Goal: Book appointment/travel/reservation

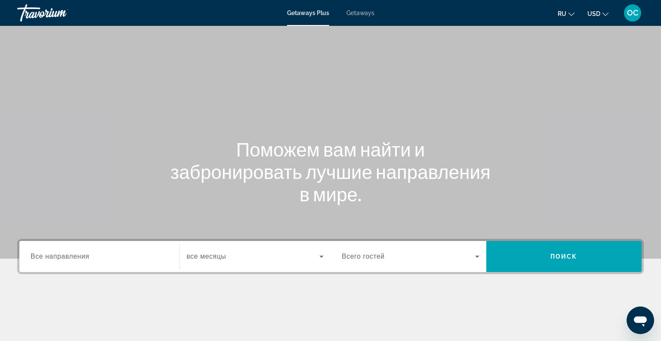
click at [37, 260] on input "Destination Все направления" at bounding box center [100, 256] width 138 height 10
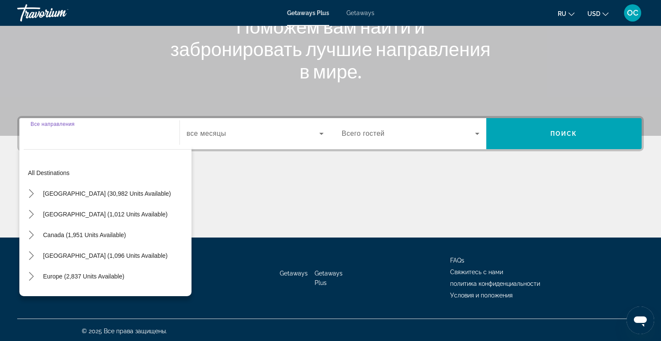
scroll to position [124, 0]
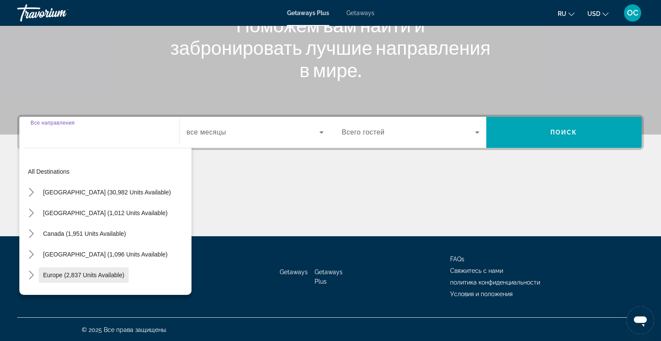
click at [65, 273] on span "Europe (2,837 units available)" at bounding box center [83, 274] width 81 height 7
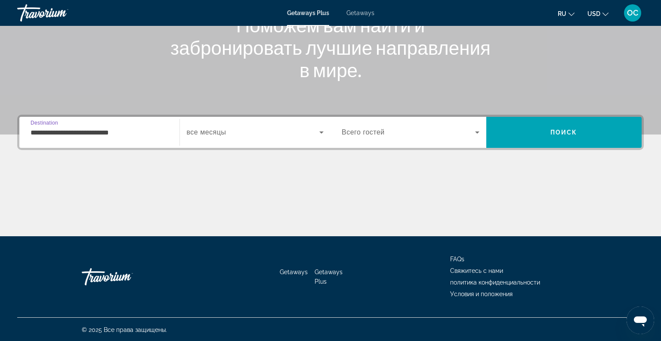
click at [137, 133] on input "**********" at bounding box center [100, 132] width 138 height 10
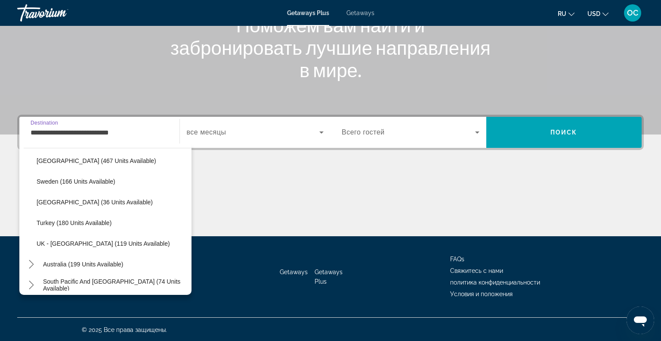
scroll to position [405, 0]
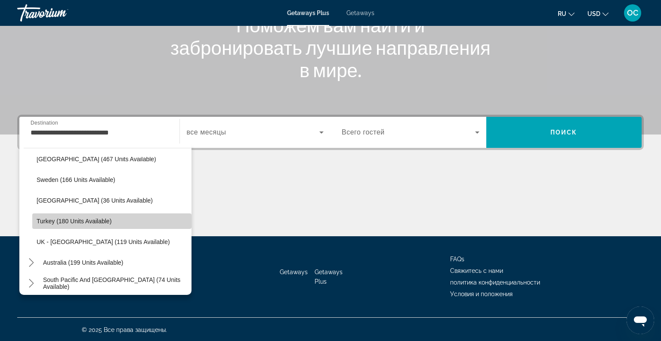
click at [95, 219] on span "Turkey (180 units available)" at bounding box center [74, 220] width 75 height 7
type input "**********"
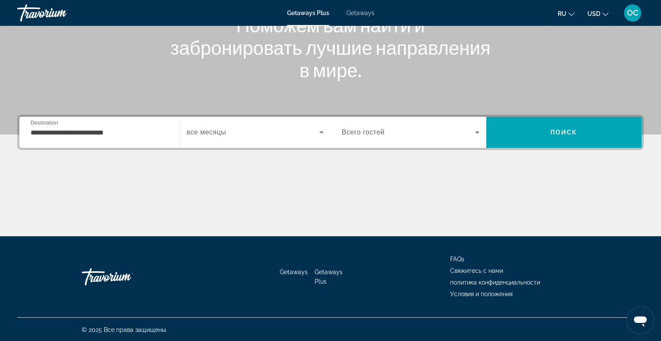
click at [242, 142] on div "Search widget" at bounding box center [255, 132] width 137 height 24
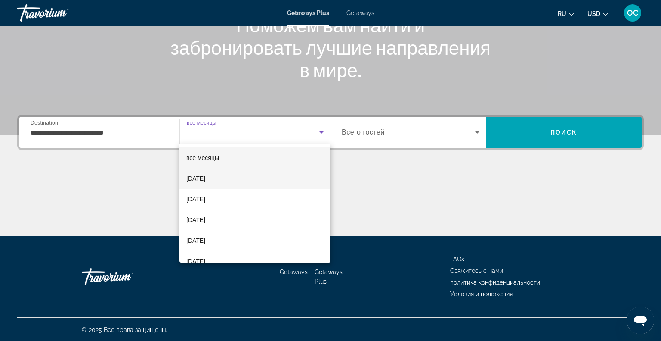
click at [205, 174] on span "[DATE]" at bounding box center [195, 178] width 19 height 10
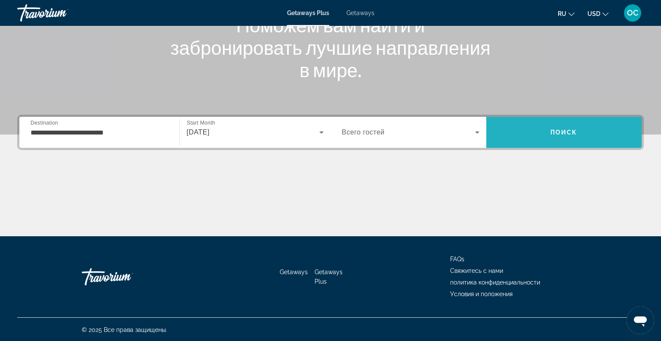
click at [523, 135] on span "Search" at bounding box center [565, 132] width 156 height 21
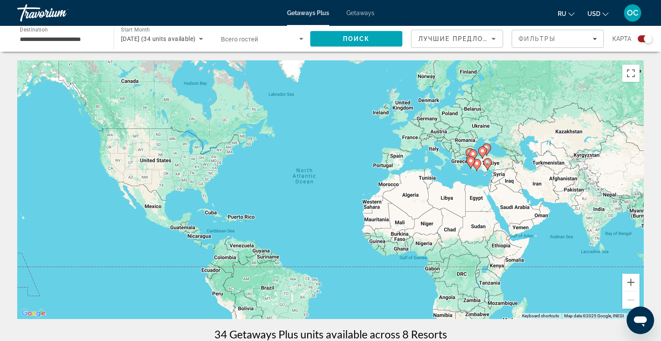
click at [359, 9] on div "Getaways Plus Getaways ru English Español Français Italiano Português русский U…" at bounding box center [330, 13] width 661 height 22
click at [360, 11] on span "Getaways" at bounding box center [361, 12] width 28 height 7
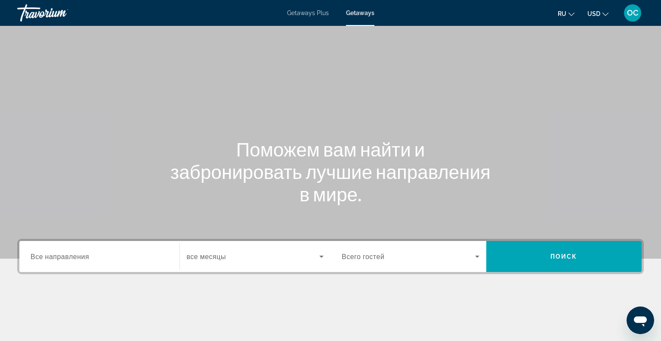
click at [42, 257] on span "Все направления" at bounding box center [60, 256] width 59 height 8
click at [42, 257] on input "Destination Все направления" at bounding box center [100, 256] width 138 height 10
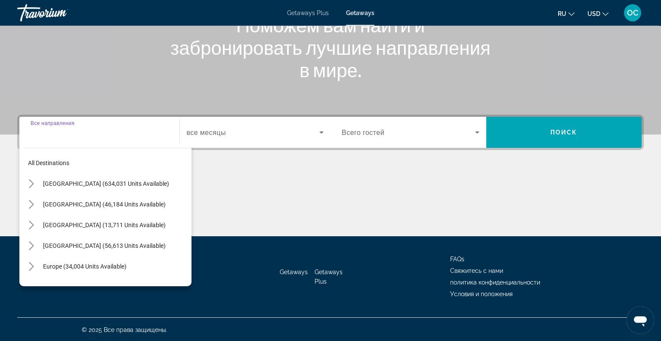
scroll to position [124, 0]
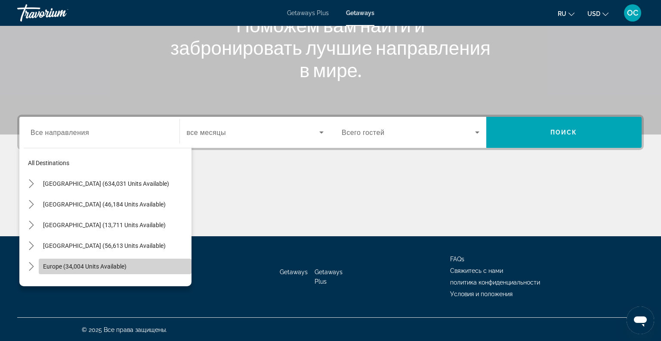
click at [71, 260] on span "Select destination: Europe (34,004 units available)" at bounding box center [115, 266] width 153 height 21
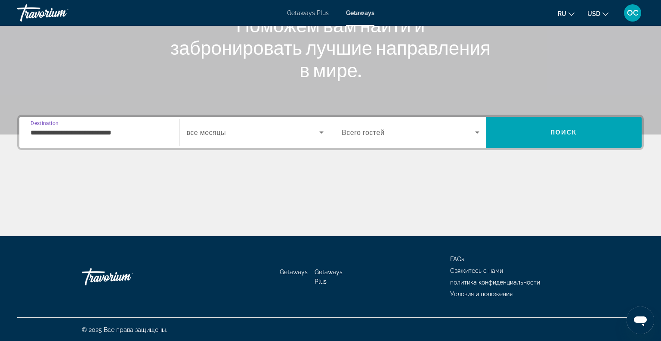
click at [146, 133] on input "**********" at bounding box center [100, 132] width 138 height 10
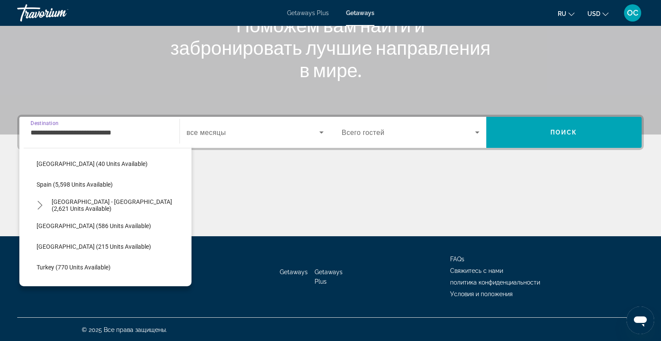
scroll to position [441, 0]
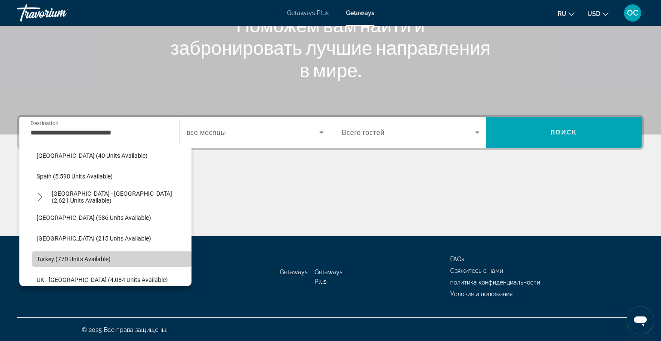
click at [89, 253] on span "Select destination: Turkey (770 units available)" at bounding box center [111, 258] width 159 height 21
type input "**********"
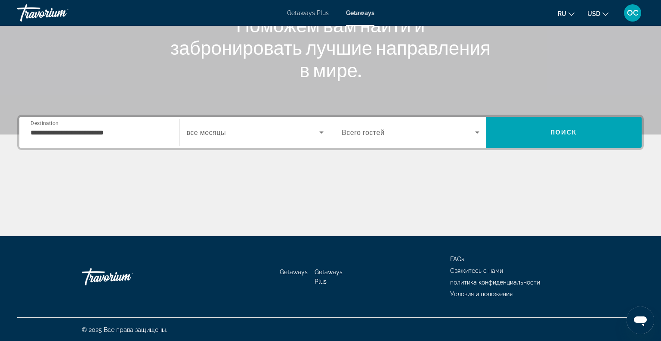
click at [240, 139] on div "Search widget" at bounding box center [255, 132] width 137 height 24
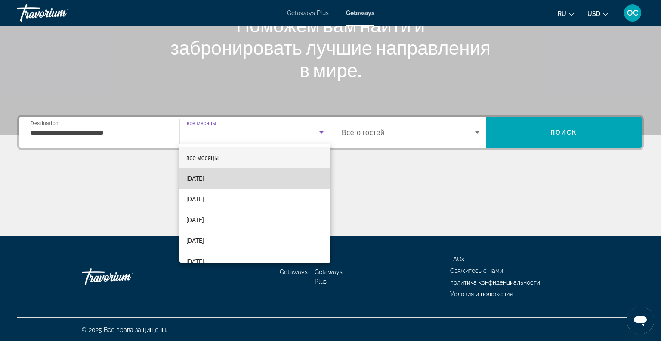
click at [229, 180] on mat-option "[DATE]" at bounding box center [255, 178] width 151 height 21
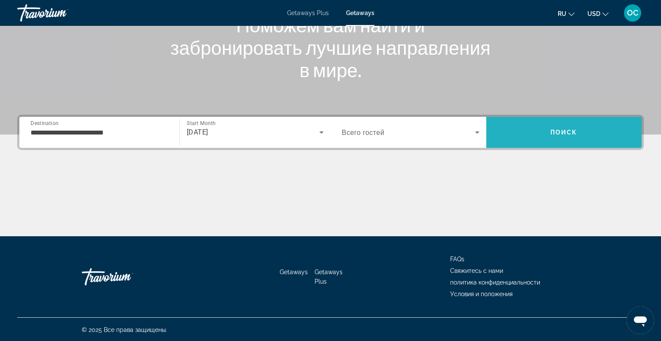
click at [537, 142] on span "Search" at bounding box center [565, 132] width 156 height 21
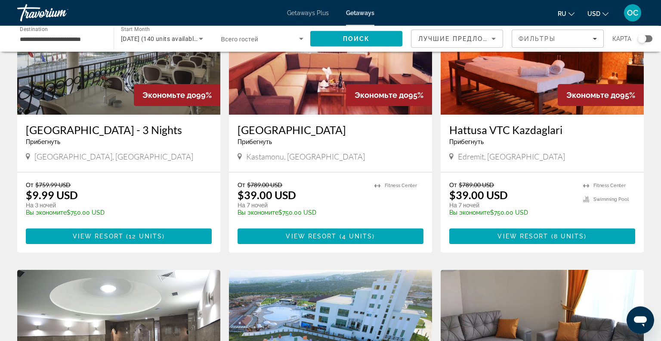
scroll to position [99, 0]
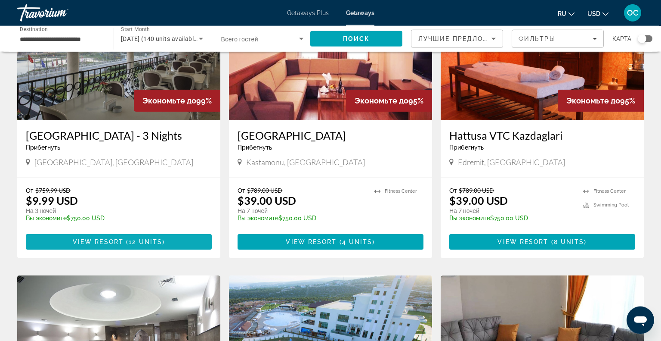
click at [112, 238] on span "View Resort" at bounding box center [98, 241] width 51 height 7
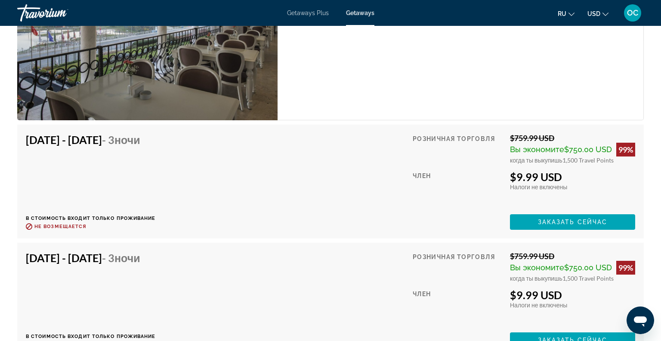
scroll to position [1382, 0]
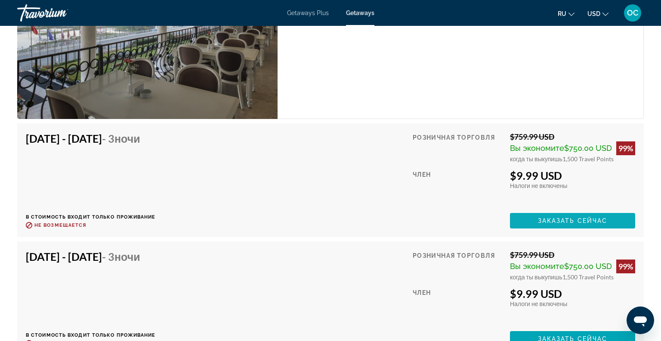
click at [587, 219] on span "Заказать сейчас" at bounding box center [573, 220] width 70 height 7
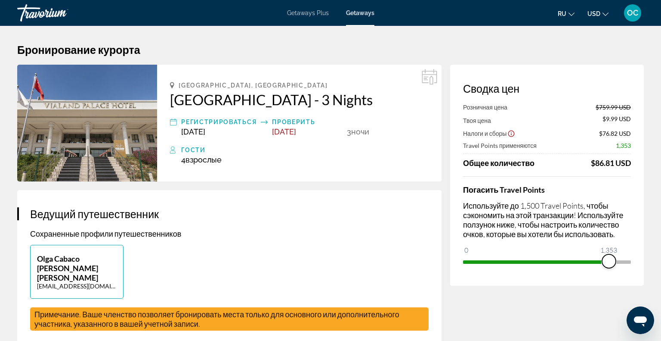
drag, startPoint x: 625, startPoint y: 260, endPoint x: 609, endPoint y: 259, distance: 15.6
click at [609, 259] on span "ngx-slider" at bounding box center [609, 261] width 14 height 14
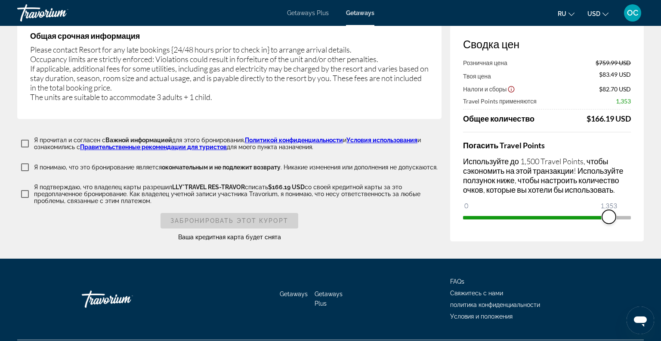
scroll to position [1385, 0]
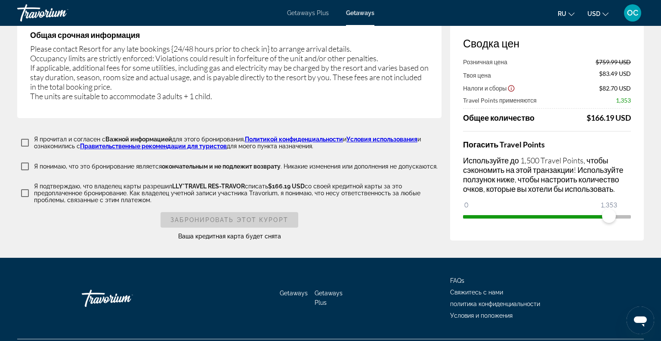
click at [477, 288] on span "Свяжитесь с нами" at bounding box center [476, 291] width 53 height 7
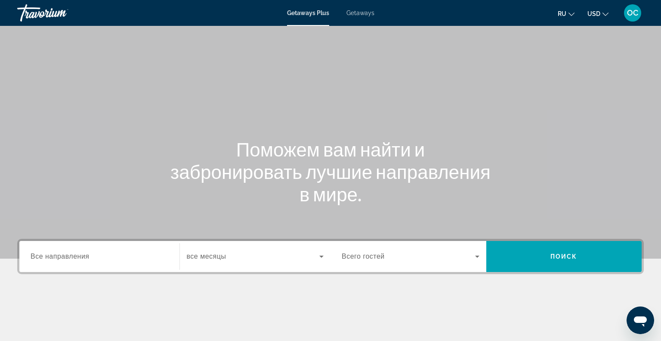
click at [43, 258] on span "Все направления" at bounding box center [60, 255] width 59 height 7
click at [43, 258] on input "Destination Все направления" at bounding box center [100, 256] width 138 height 10
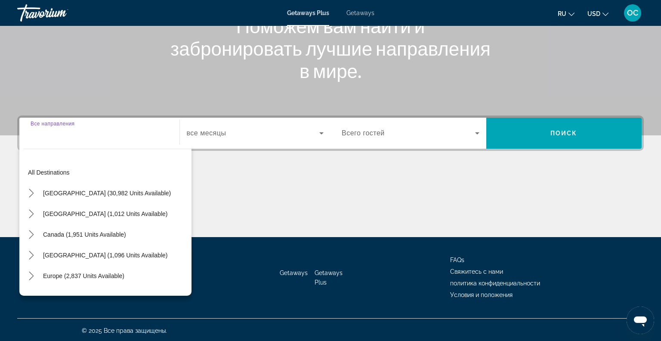
scroll to position [124, 0]
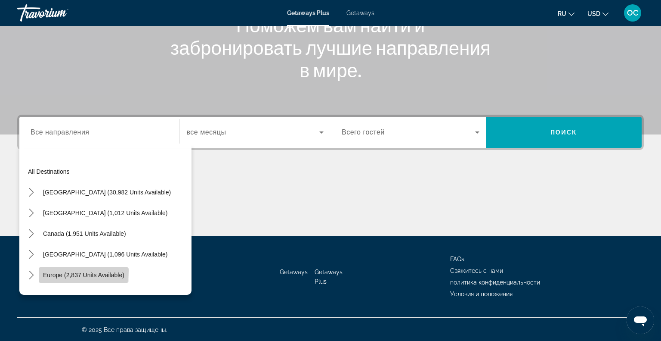
click at [53, 270] on span "Select destination: Europe (2,837 units available)" at bounding box center [84, 274] width 90 height 21
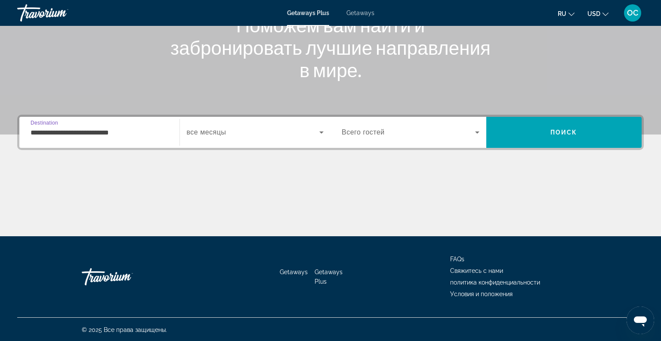
click at [147, 132] on input "**********" at bounding box center [100, 132] width 138 height 10
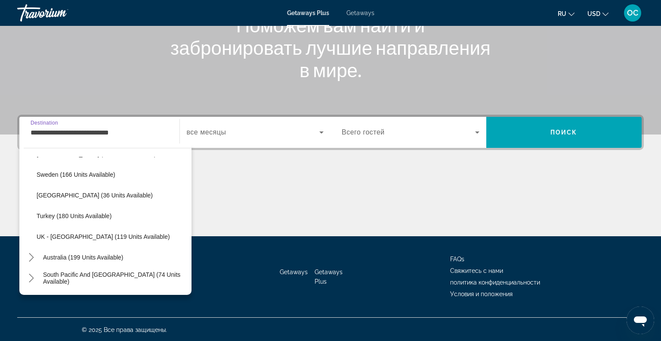
scroll to position [412, 0]
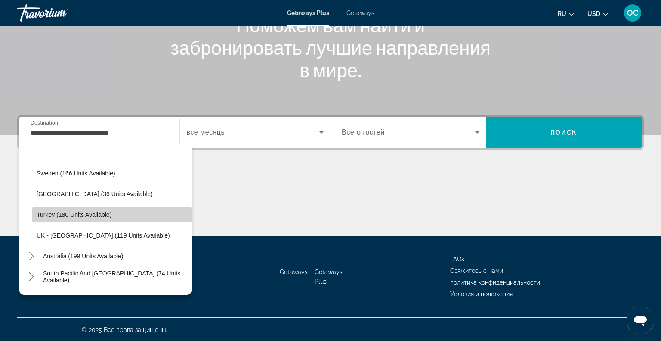
click at [78, 212] on span "Turkey (180 units available)" at bounding box center [74, 214] width 75 height 7
type input "**********"
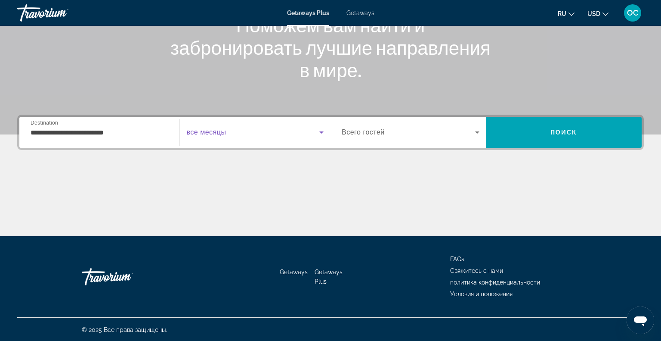
click at [233, 136] on span "Search widget" at bounding box center [253, 132] width 133 height 10
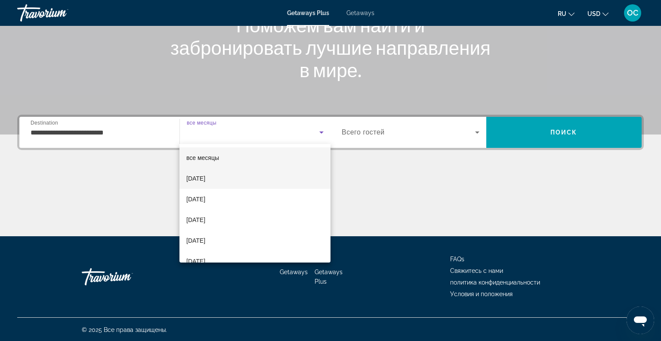
click at [205, 178] on span "[DATE]" at bounding box center [195, 178] width 19 height 10
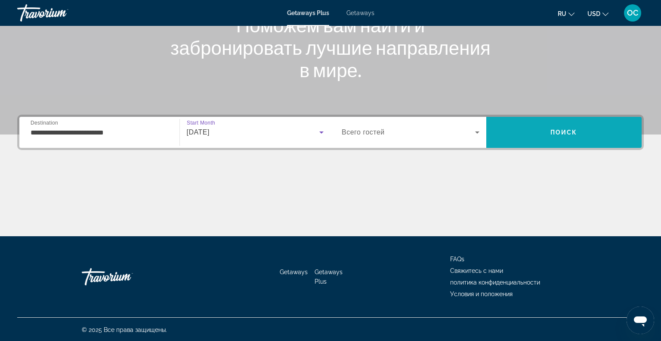
click at [518, 130] on span "Search" at bounding box center [565, 132] width 156 height 21
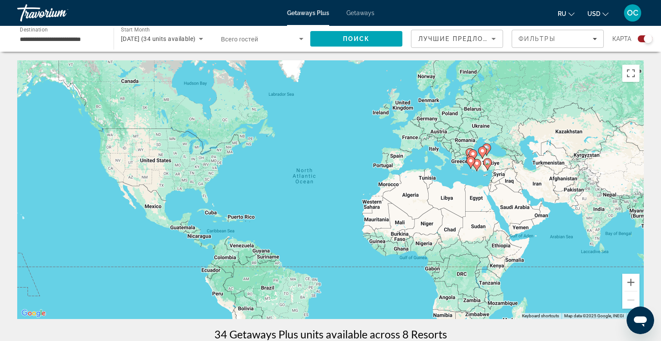
click at [363, 11] on span "Getaways" at bounding box center [361, 12] width 28 height 7
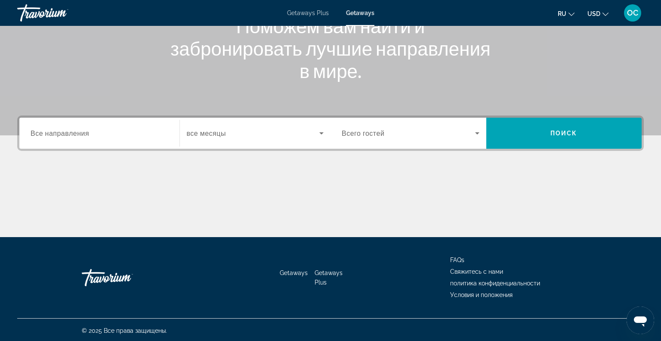
scroll to position [124, 0]
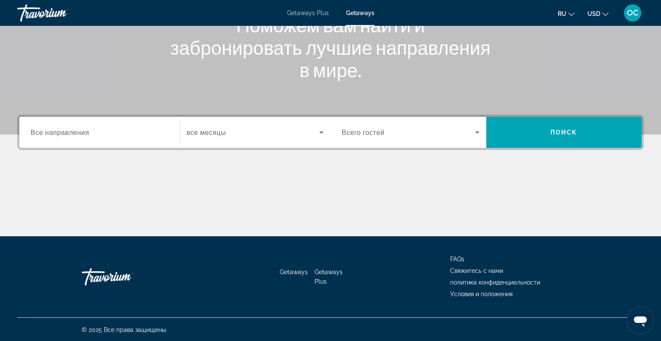
click at [73, 129] on span "Все направления" at bounding box center [60, 132] width 59 height 8
click at [73, 129] on input "Destination Все направления" at bounding box center [100, 132] width 138 height 10
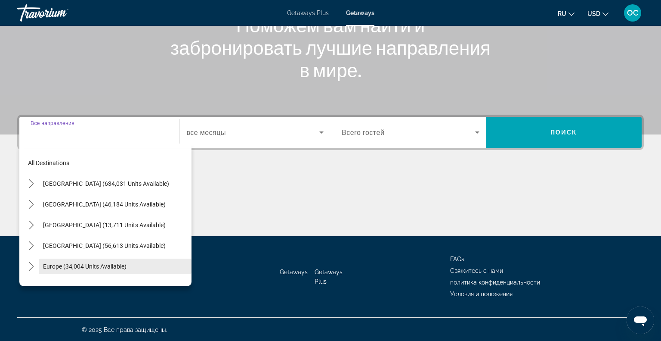
click at [51, 266] on span "Europe (34,004 units available)" at bounding box center [85, 266] width 84 height 7
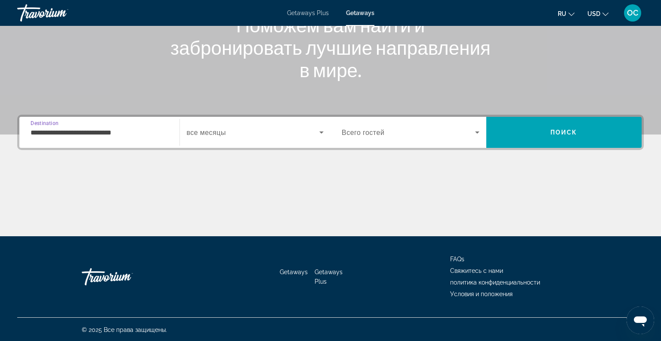
click at [134, 135] on input "**********" at bounding box center [100, 132] width 138 height 10
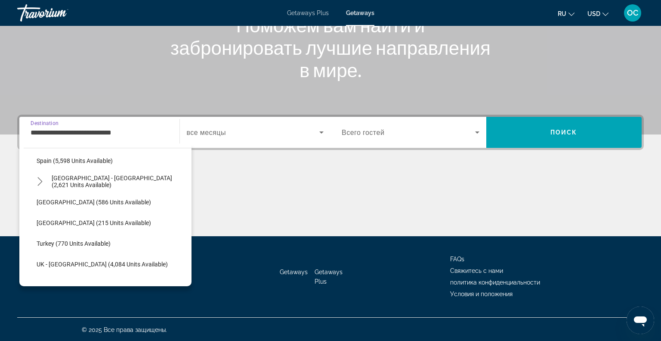
scroll to position [463, 0]
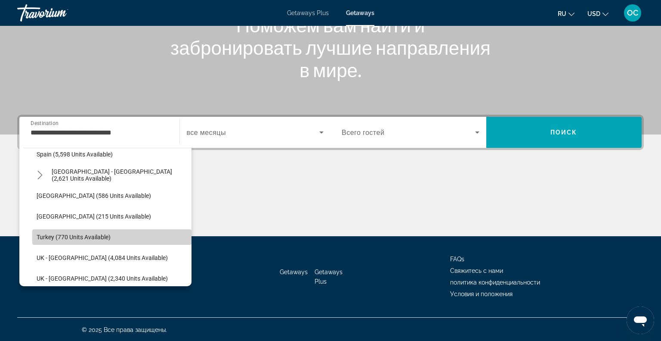
click at [54, 236] on span "Turkey (770 units available)" at bounding box center [74, 236] width 74 height 7
type input "**********"
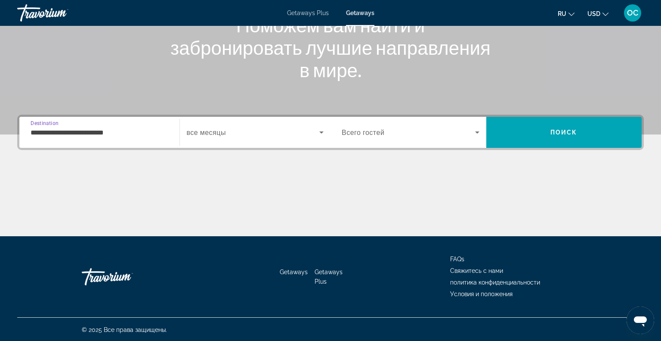
click at [233, 130] on span "Search widget" at bounding box center [253, 132] width 133 height 10
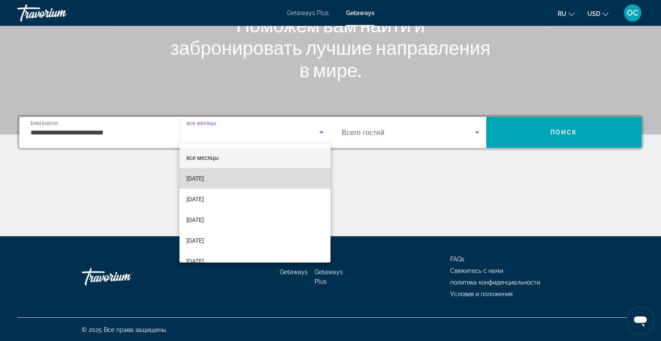
click at [227, 177] on mat-option "[DATE]" at bounding box center [255, 178] width 151 height 21
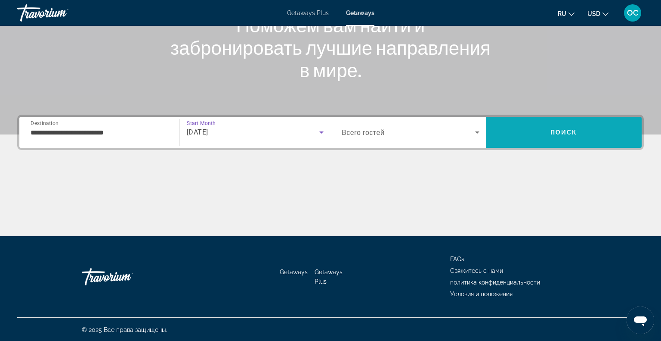
click at [519, 136] on span "Search" at bounding box center [565, 132] width 156 height 21
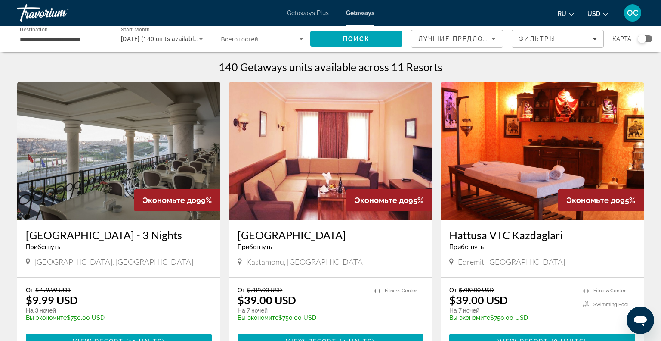
click at [111, 153] on img "Main content" at bounding box center [118, 151] width 203 height 138
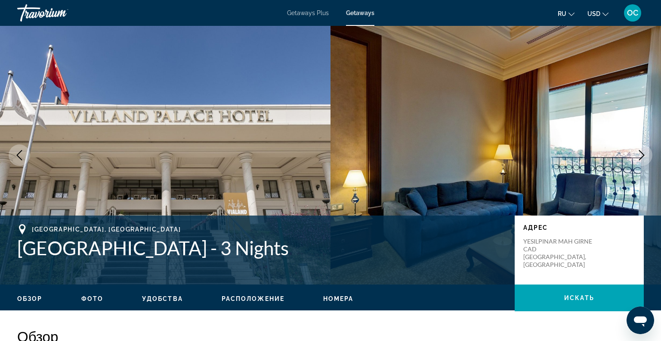
click at [308, 10] on span "Getaways Plus" at bounding box center [308, 12] width 42 height 7
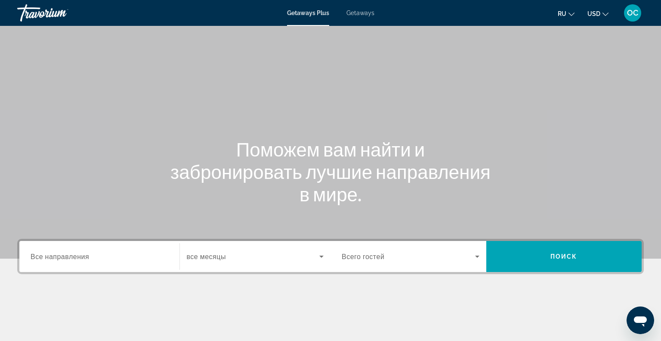
click at [75, 254] on span "Все направления" at bounding box center [60, 256] width 59 height 8
click at [75, 254] on input "Destination Все направления" at bounding box center [100, 256] width 138 height 10
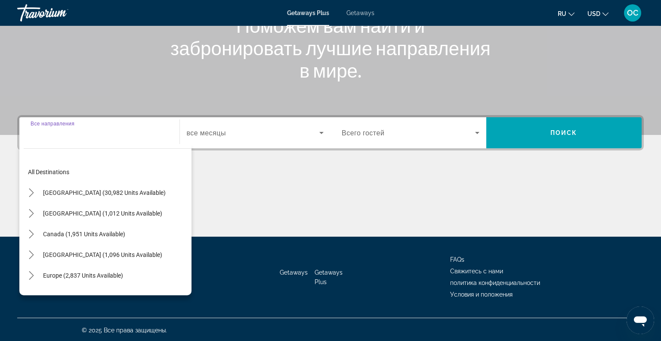
scroll to position [124, 0]
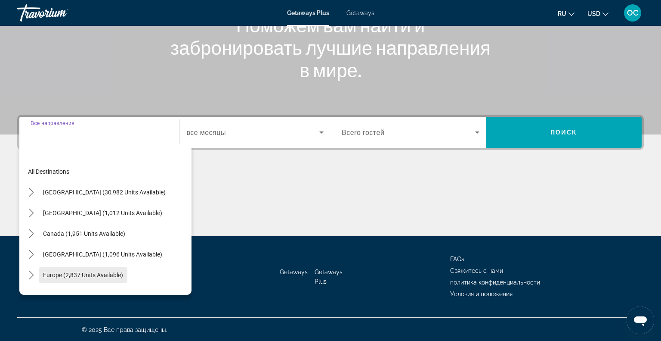
click at [68, 273] on span "Europe (2,837 units available)" at bounding box center [83, 274] width 80 height 7
type input "**********"
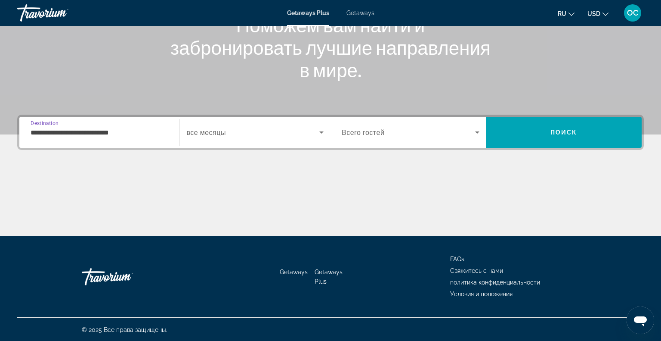
click at [240, 126] on div "Search widget" at bounding box center [255, 132] width 137 height 24
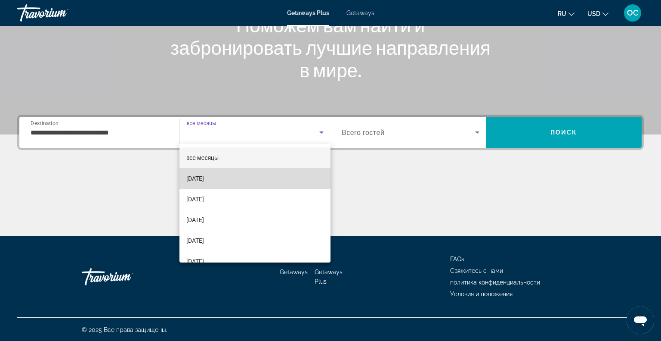
click at [204, 177] on span "[DATE]" at bounding box center [195, 178] width 18 height 10
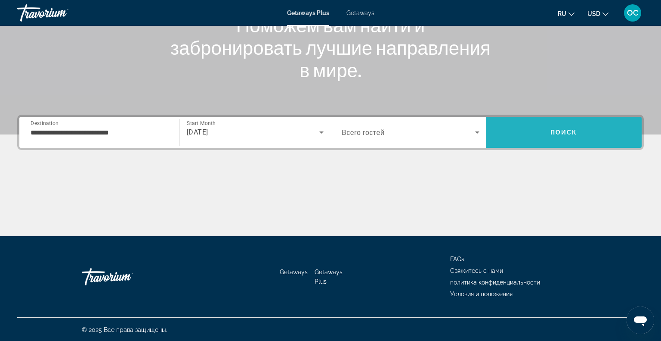
click at [520, 141] on span "Search" at bounding box center [565, 132] width 156 height 21
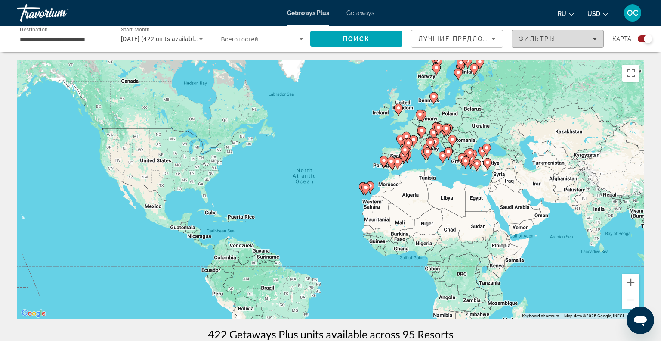
click at [564, 34] on span "Filters" at bounding box center [557, 38] width 91 height 21
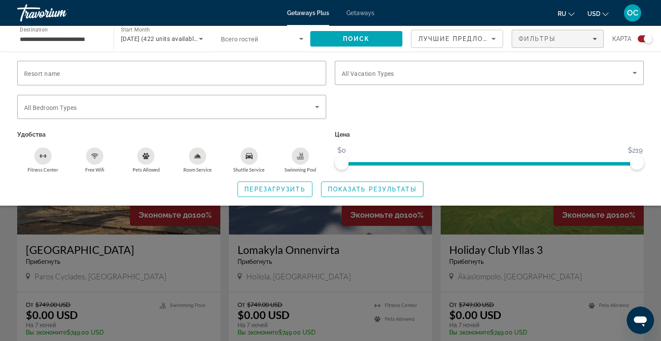
scroll to position [254, 0]
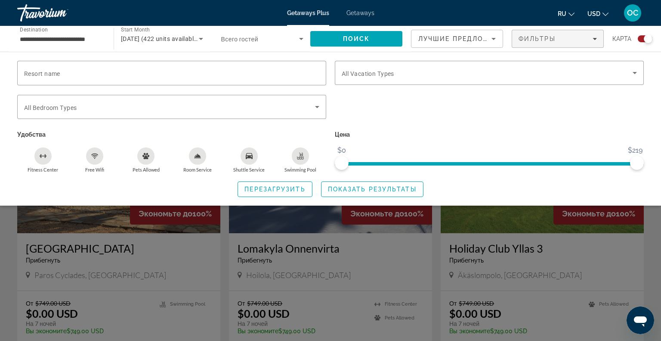
click at [469, 221] on div "Search widget" at bounding box center [330, 234] width 661 height 211
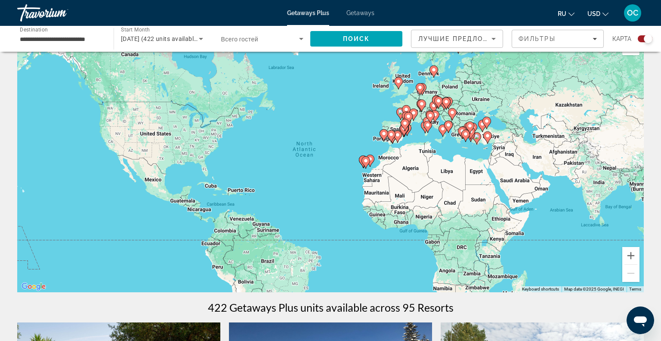
scroll to position [0, 0]
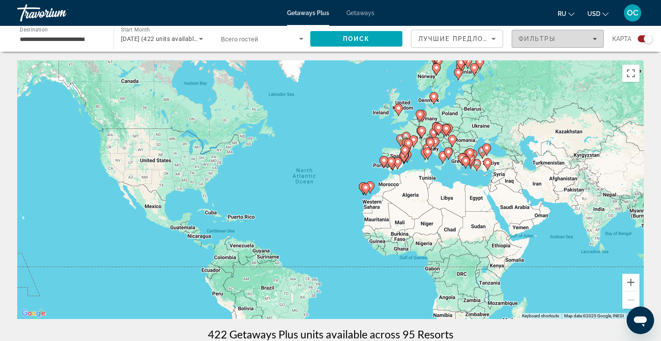
click at [559, 39] on div "Фильтры" at bounding box center [558, 38] width 78 height 7
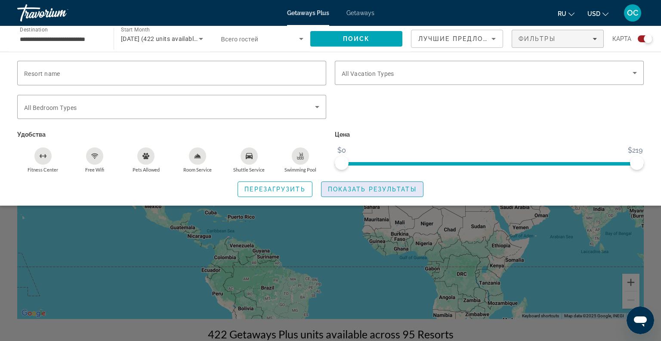
click at [352, 182] on span "Search widget" at bounding box center [373, 189] width 102 height 21
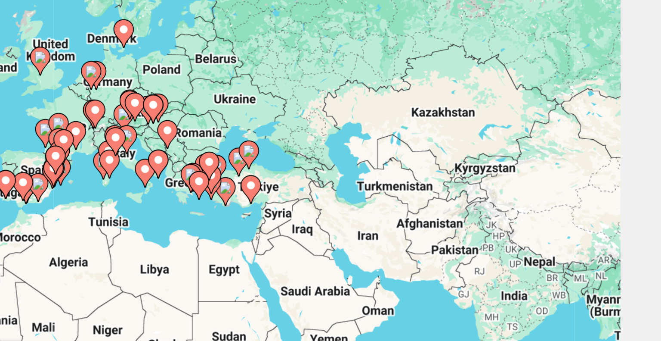
click at [489, 162] on image "Main content" at bounding box center [487, 162] width 5 height 5
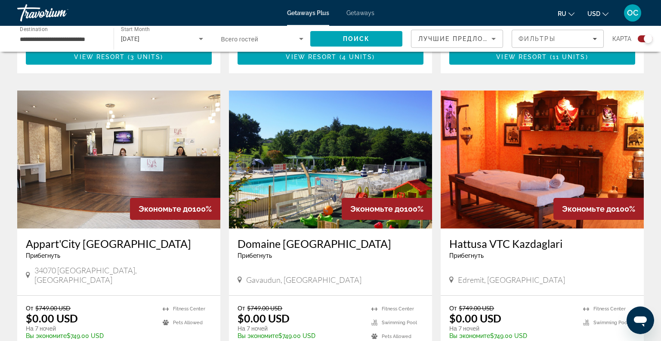
scroll to position [859, 0]
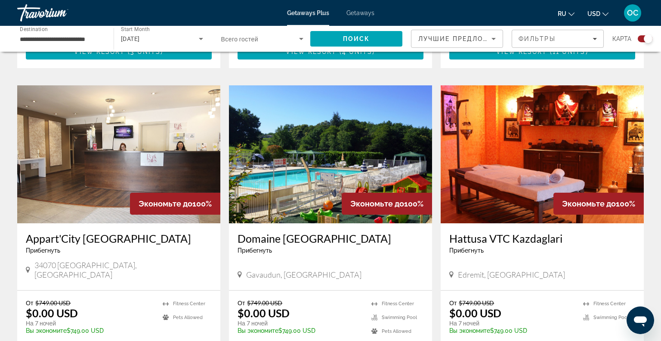
click at [357, 12] on span "Getaways" at bounding box center [361, 12] width 28 height 7
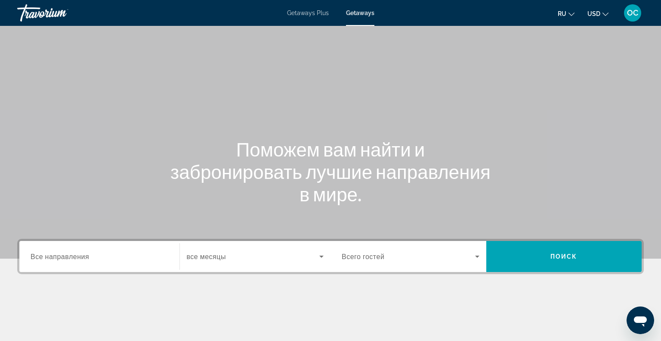
click at [64, 255] on span "Все направления" at bounding box center [60, 256] width 59 height 8
click at [64, 255] on input "Destination Все направления" at bounding box center [100, 256] width 138 height 10
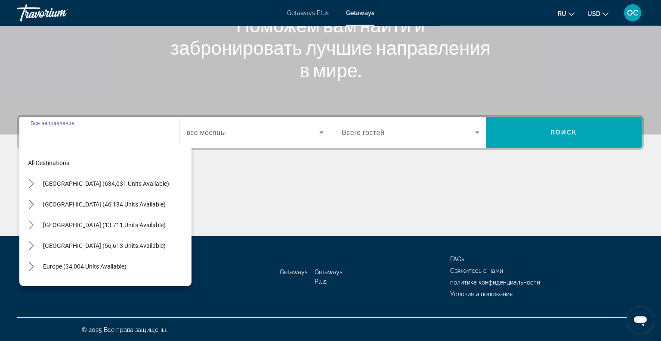
scroll to position [124, 0]
click at [65, 263] on span "Europe (34,004 units available)" at bounding box center [85, 266] width 84 height 7
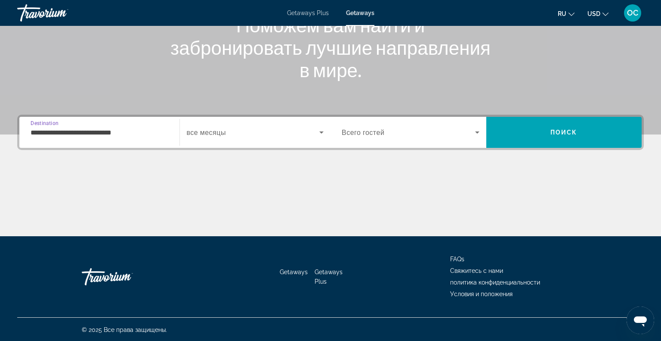
click at [134, 135] on input "**********" at bounding box center [100, 132] width 138 height 10
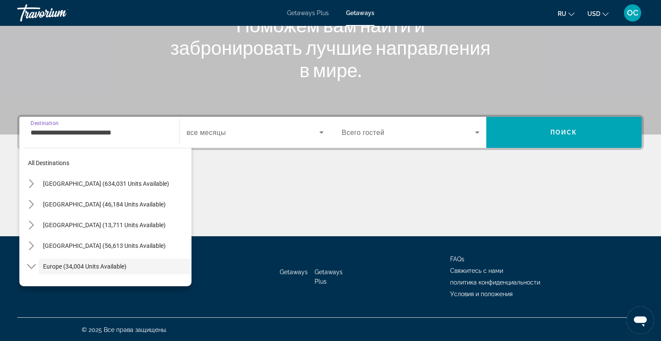
scroll to position [51, 0]
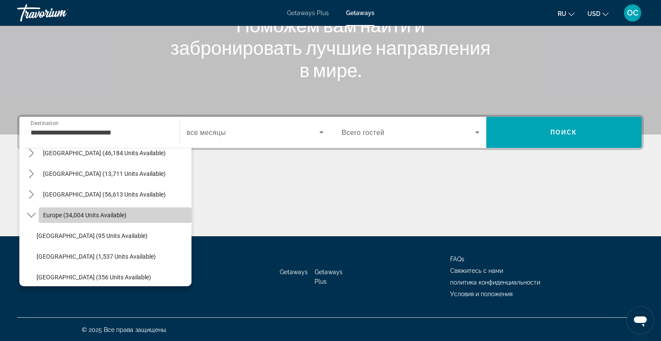
click at [134, 213] on span "Select destination: Europe (34,004 units available)" at bounding box center [115, 215] width 153 height 21
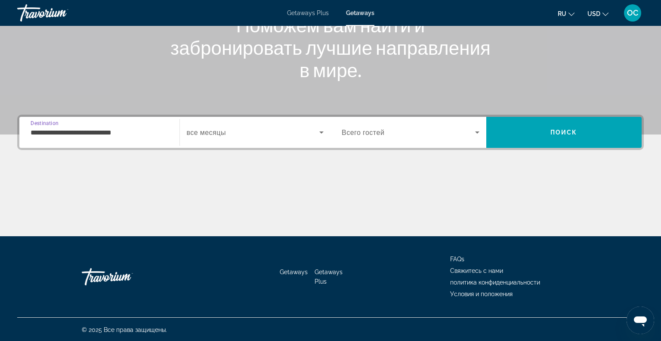
click at [135, 132] on input "**********" at bounding box center [100, 132] width 138 height 10
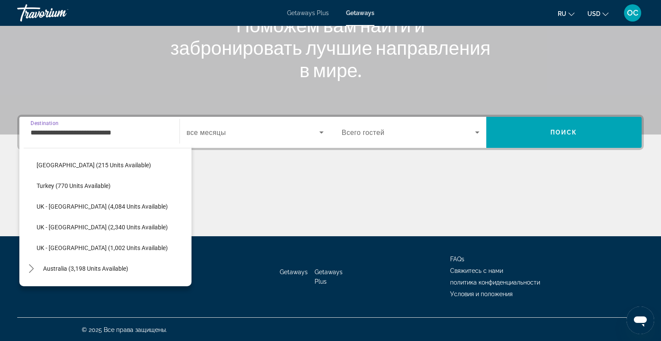
scroll to position [516, 0]
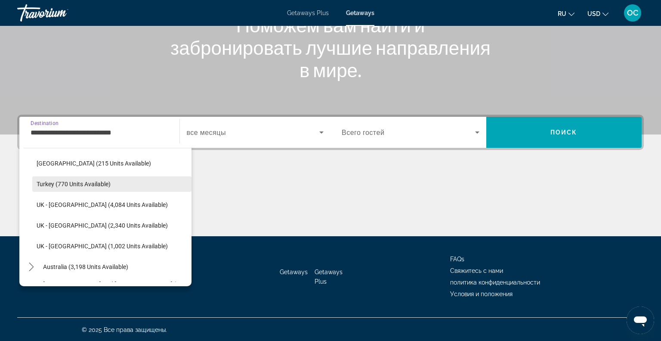
click at [102, 184] on span "Turkey (770 units available)" at bounding box center [74, 183] width 74 height 7
type input "**********"
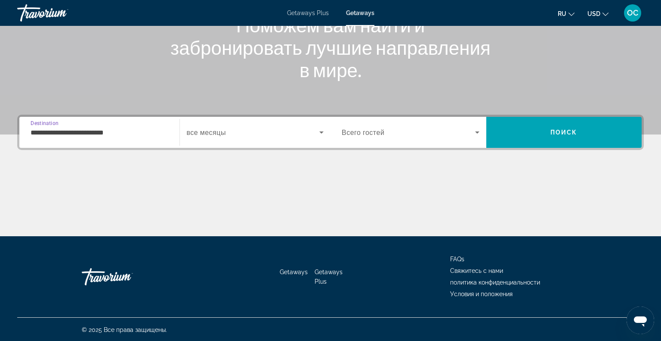
click at [226, 135] on span "все месяцы" at bounding box center [206, 132] width 39 height 8
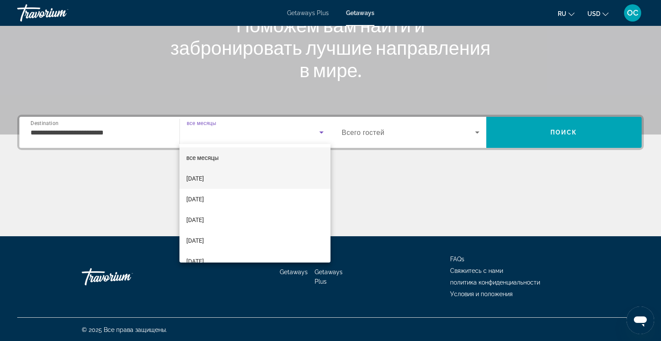
click at [204, 177] on span "[DATE]" at bounding box center [195, 178] width 18 height 10
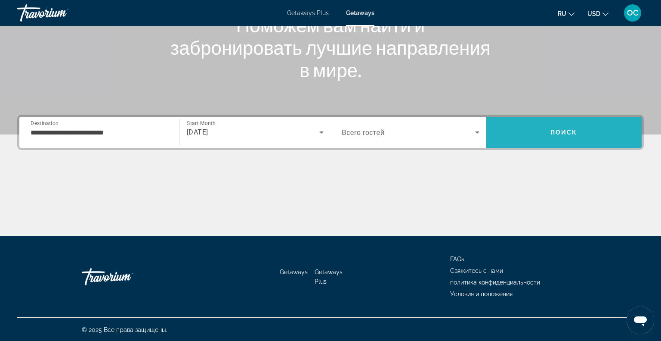
click at [535, 132] on span "Search" at bounding box center [565, 132] width 156 height 21
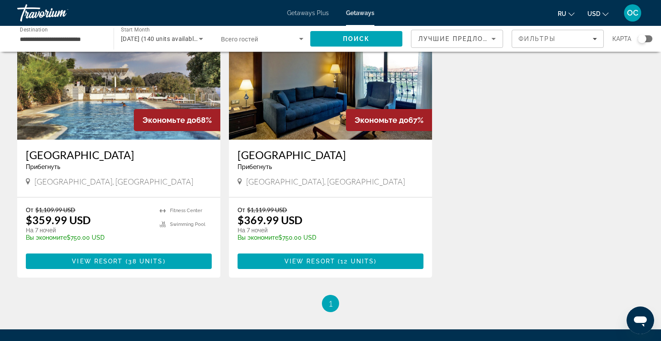
scroll to position [958, 0]
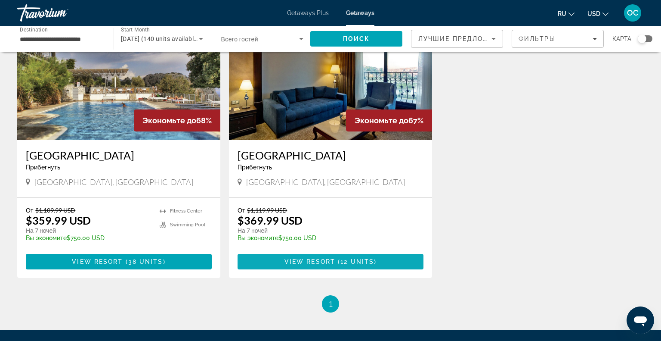
click at [307, 257] on span "Main content" at bounding box center [331, 261] width 186 height 21
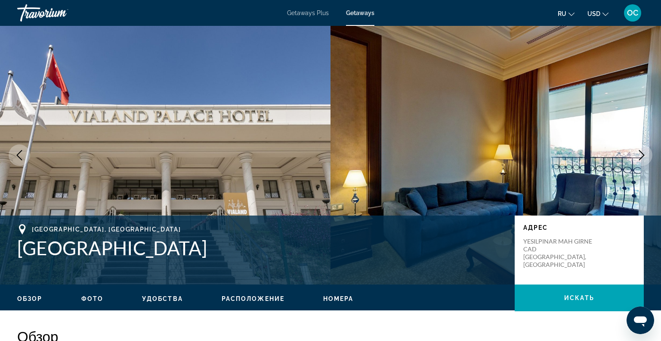
click at [307, 257] on h1 "[GEOGRAPHIC_DATA]" at bounding box center [261, 247] width 489 height 22
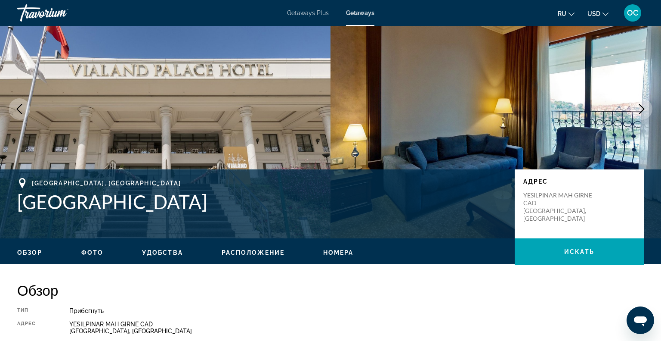
scroll to position [45, 0]
